Goal: Answer question/provide support: Share knowledge or assist other users

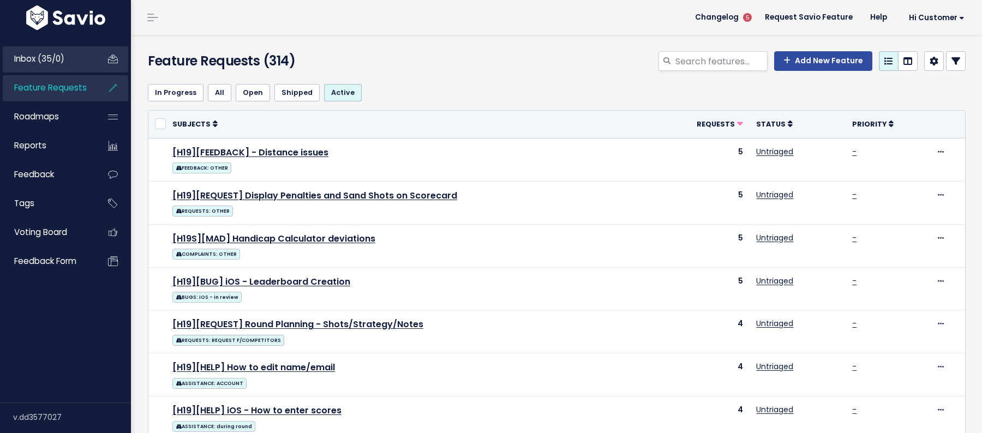
click at [97, 64] on li "Inbox (35/0)" at bounding box center [65, 59] width 125 height 26
click at [54, 62] on span "Inbox (35/0)" at bounding box center [39, 58] width 50 height 11
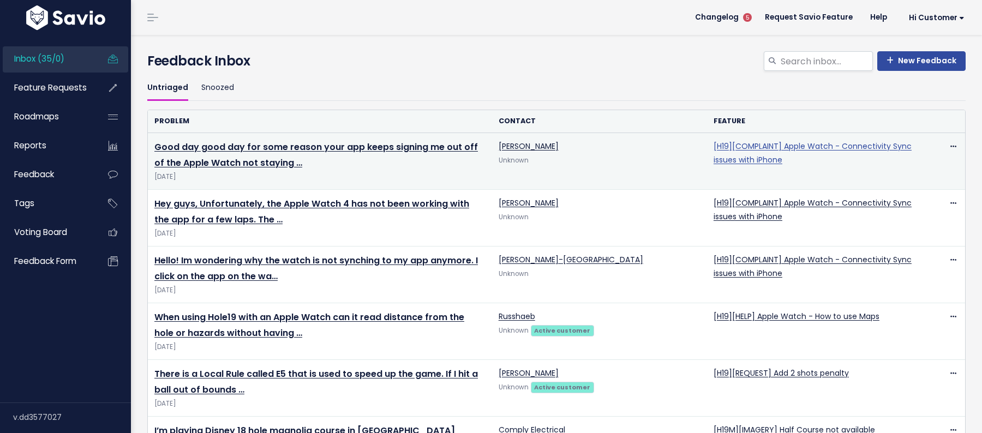
click at [779, 145] on link "[H19][COMPLAINT] Apple Watch - Connectivity Sync issues with iPhone" at bounding box center [812, 153] width 198 height 25
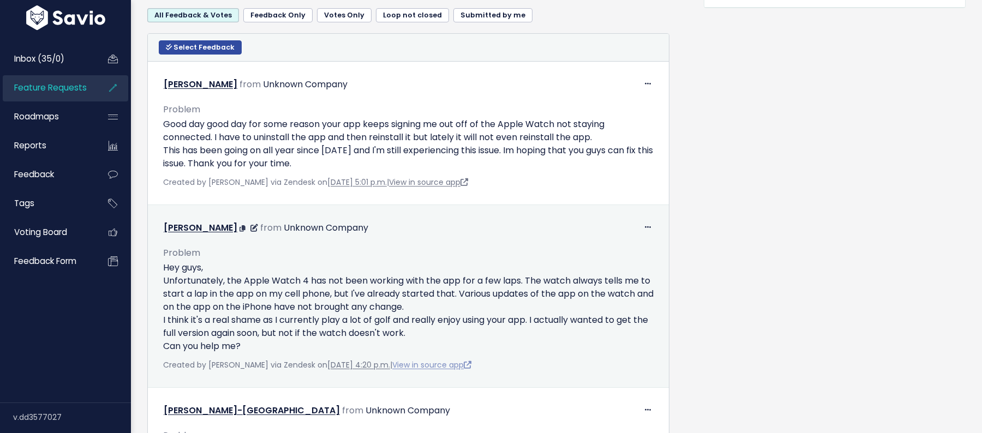
scroll to position [543, 0]
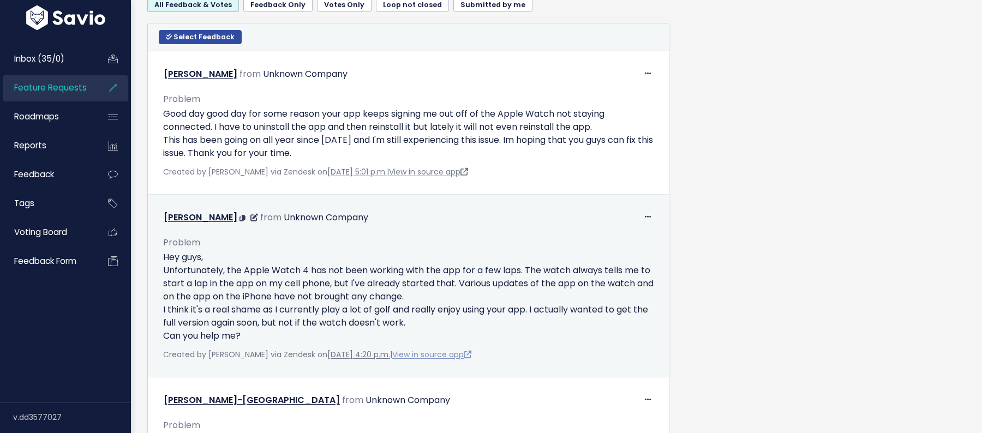
click at [433, 352] on link "View in source app" at bounding box center [431, 354] width 79 height 11
